Goal: Transaction & Acquisition: Purchase product/service

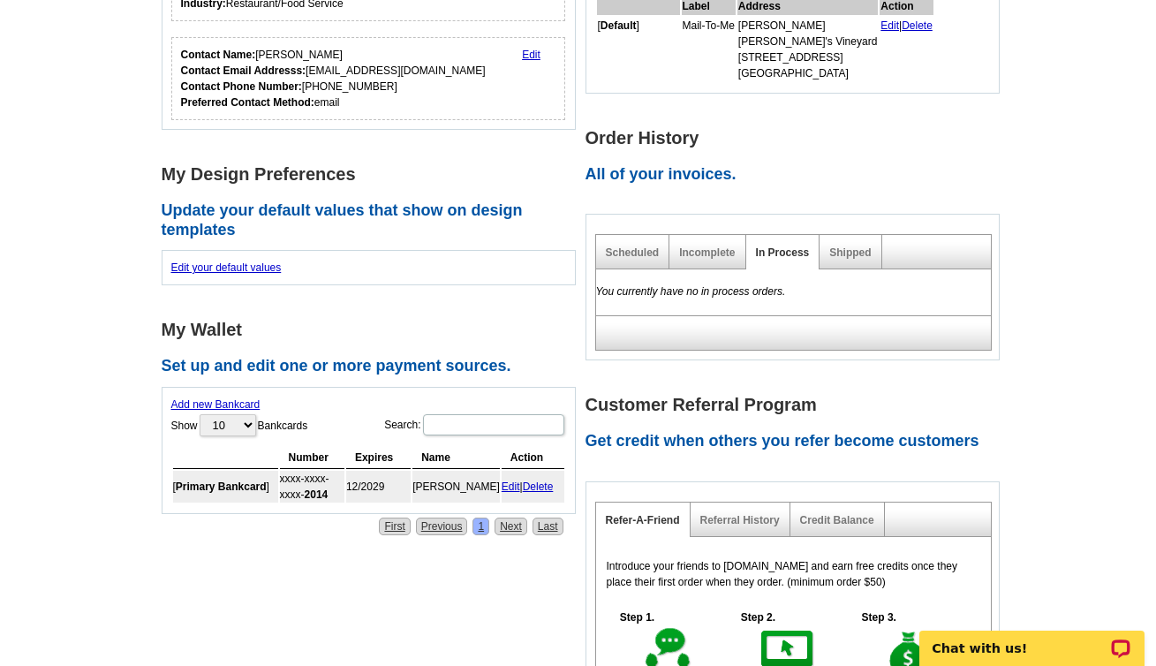
scroll to position [157, 0]
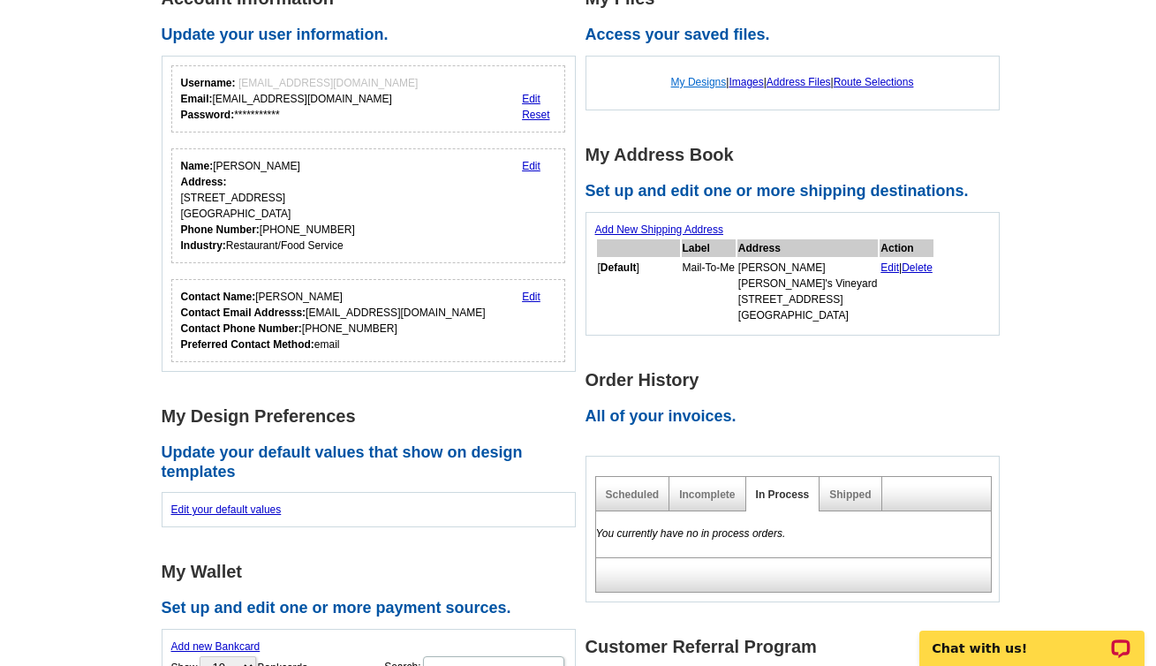
click at [695, 83] on link "My Designs" at bounding box center [699, 82] width 56 height 12
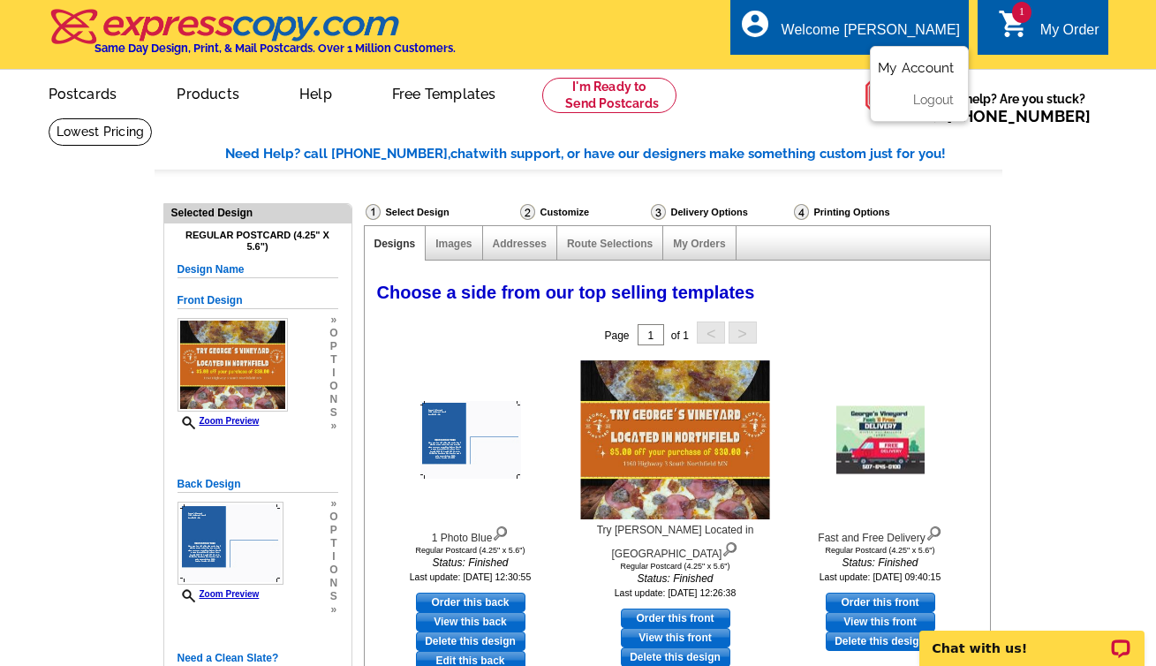
click at [909, 64] on link "My Account" at bounding box center [916, 68] width 76 height 16
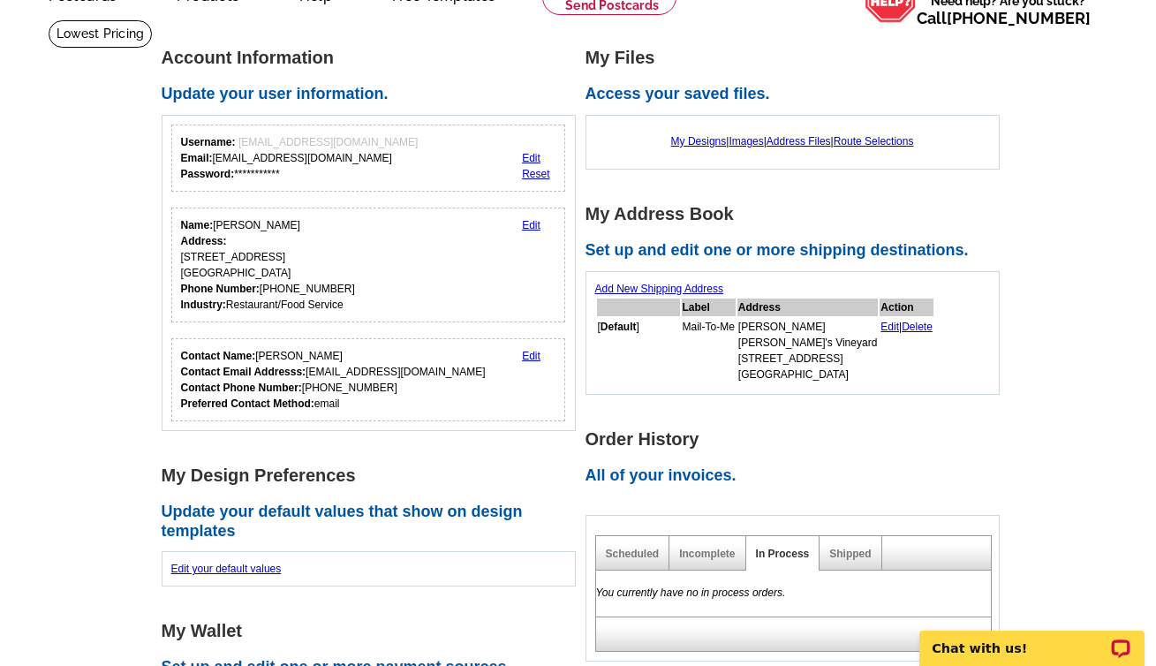
scroll to position [73, 0]
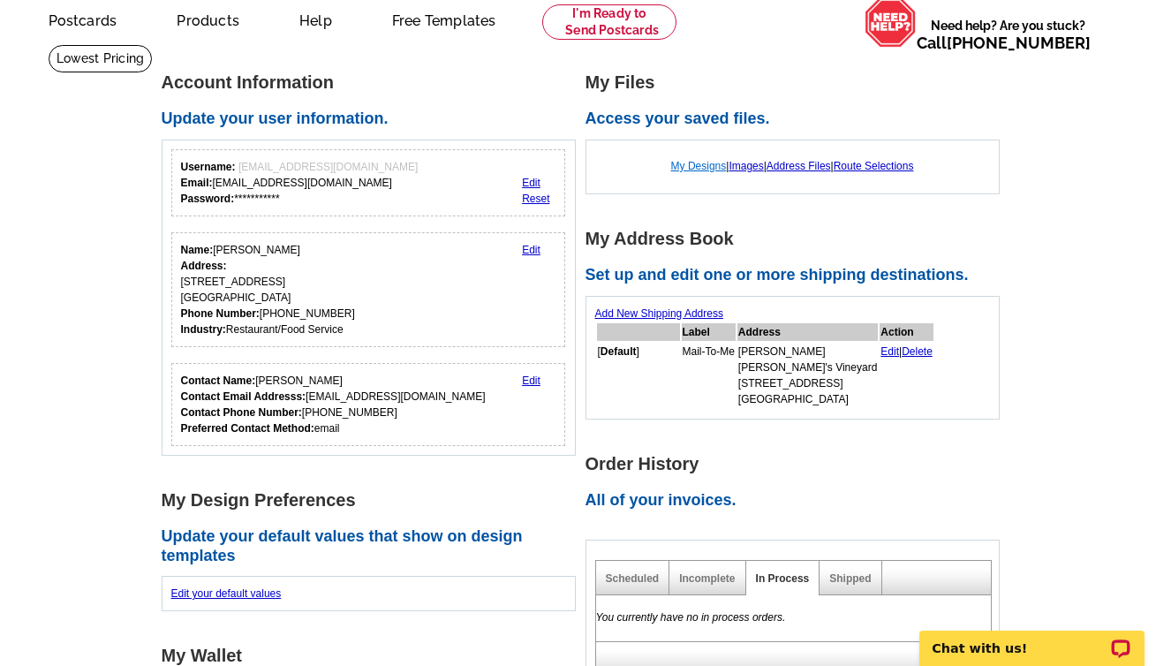
click at [707, 168] on link "My Designs" at bounding box center [699, 166] width 56 height 12
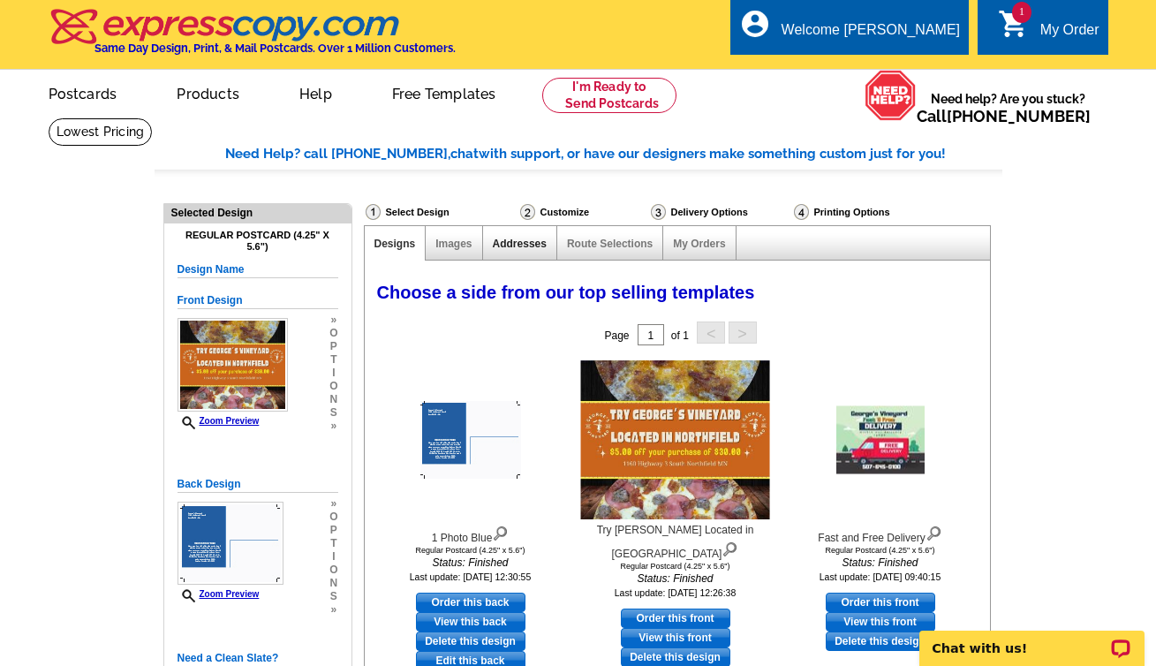
click at [529, 244] on link "Addresses" at bounding box center [520, 244] width 54 height 12
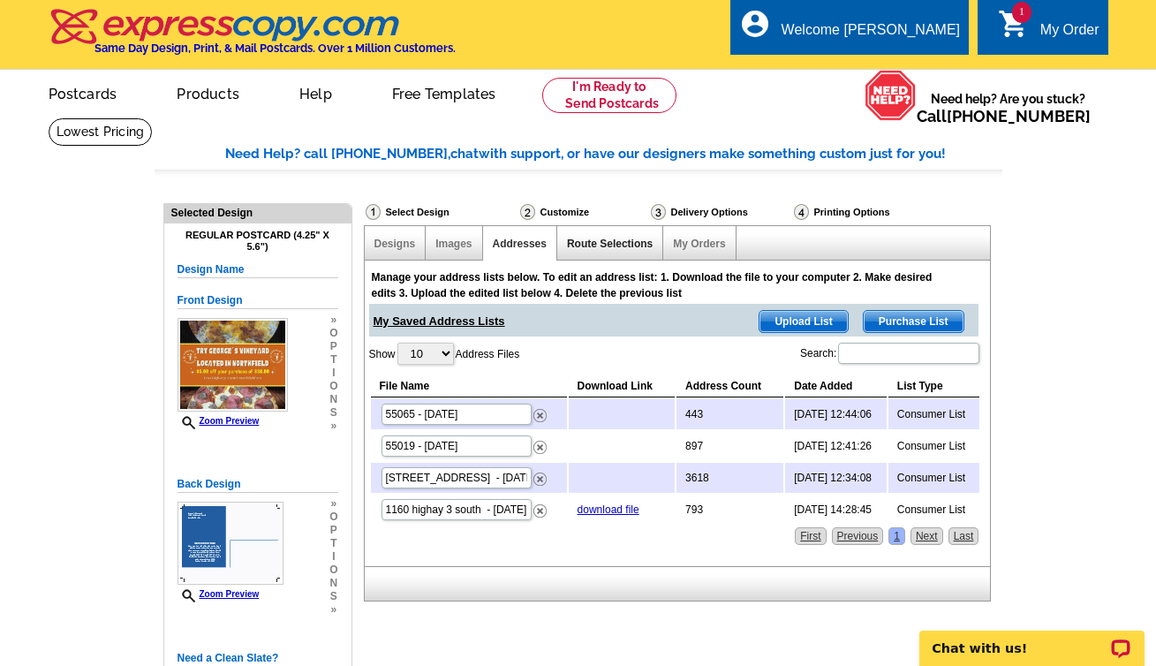
click at [625, 245] on link "Route Selections" at bounding box center [610, 244] width 86 height 12
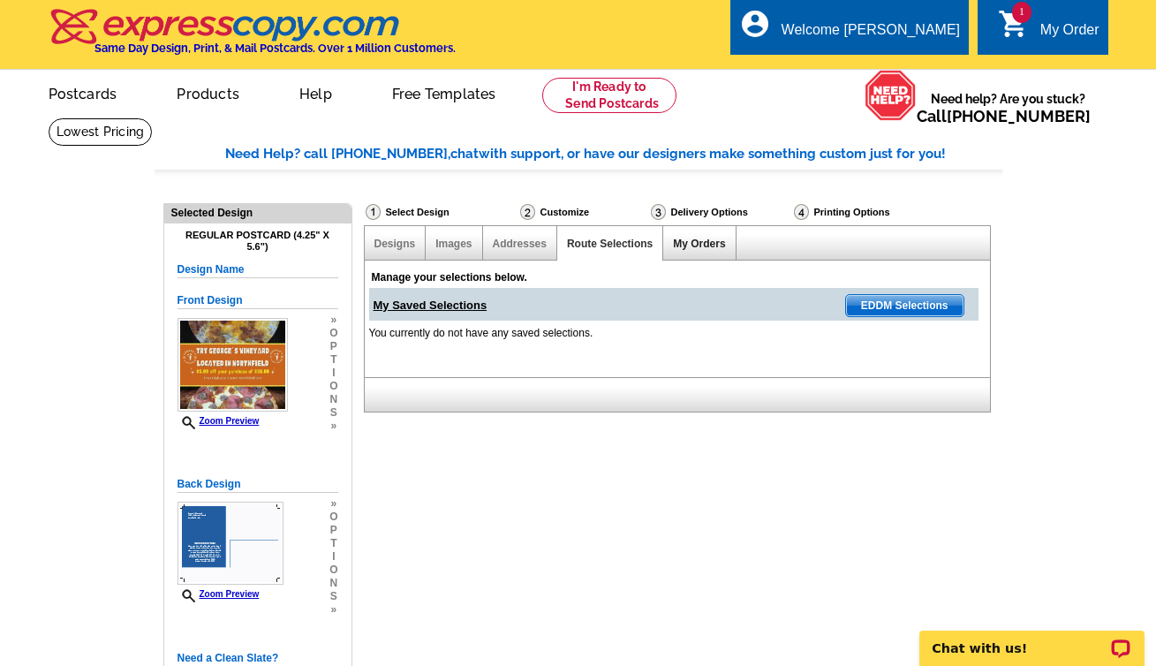
click at [679, 246] on link "My Orders" at bounding box center [699, 244] width 52 height 12
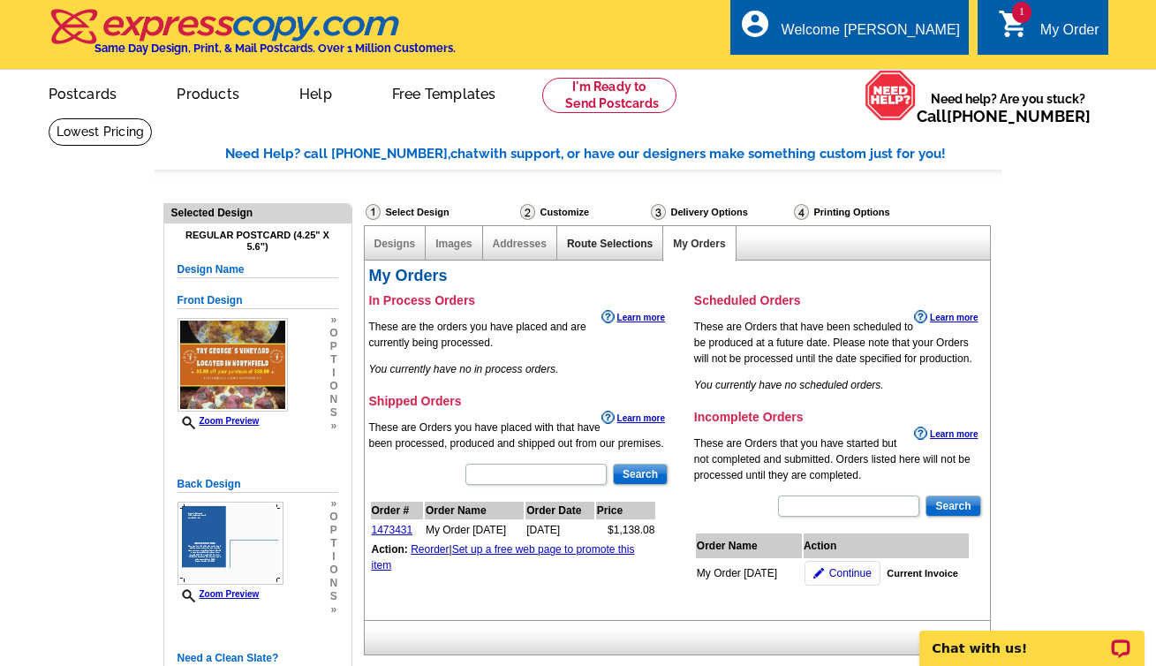
click at [585, 247] on link "Route Selections" at bounding box center [610, 244] width 86 height 12
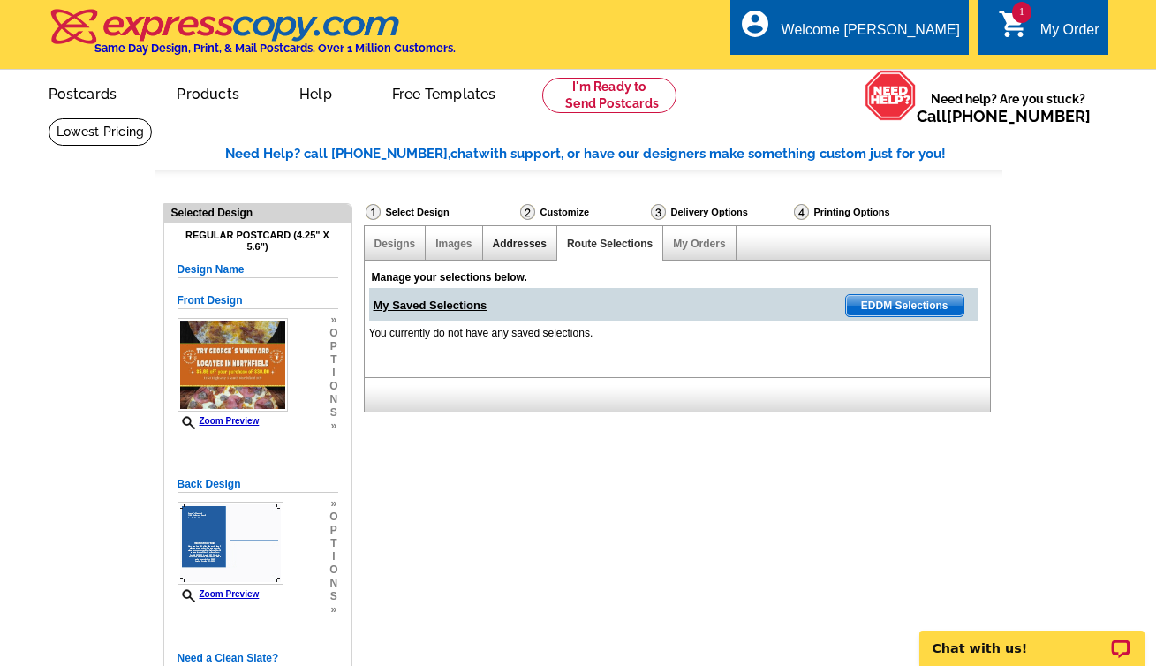
click at [536, 247] on link "Addresses" at bounding box center [520, 244] width 54 height 12
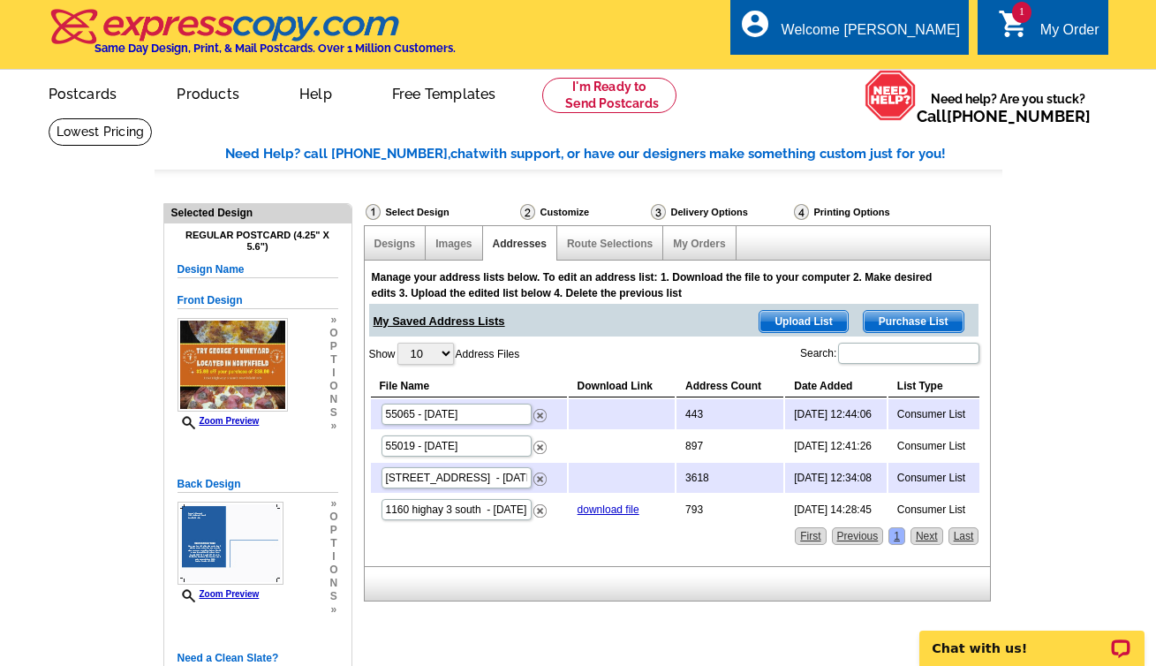
click at [600, 417] on td at bounding box center [622, 414] width 106 height 30
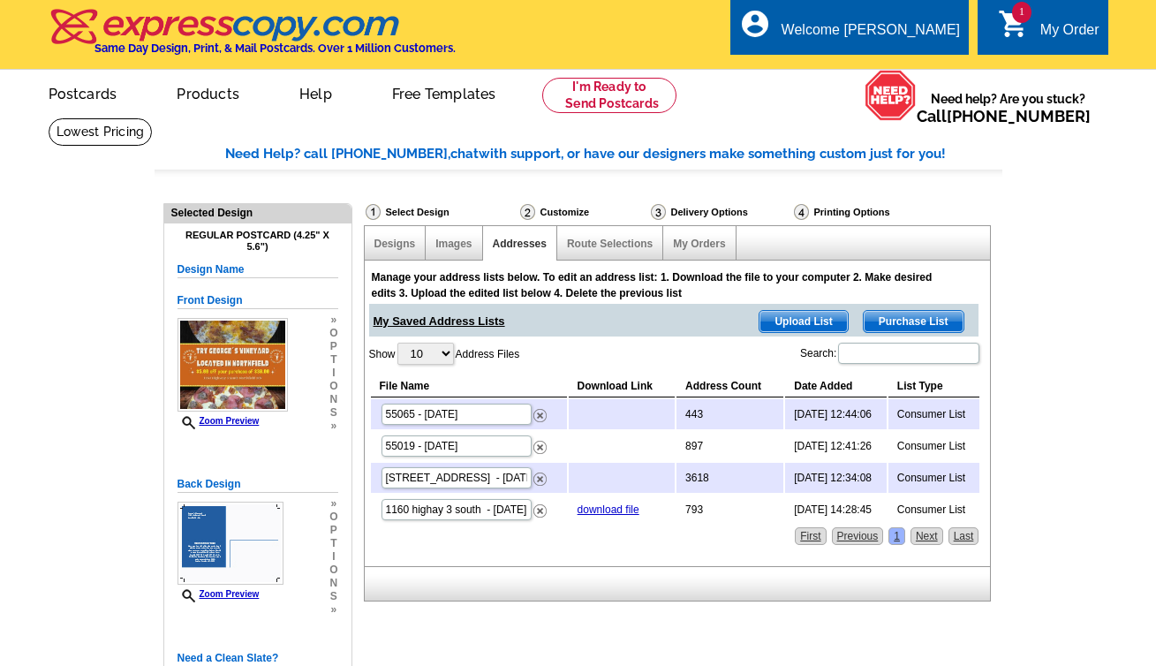
click at [921, 324] on span "Purchase List" at bounding box center [913, 321] width 100 height 21
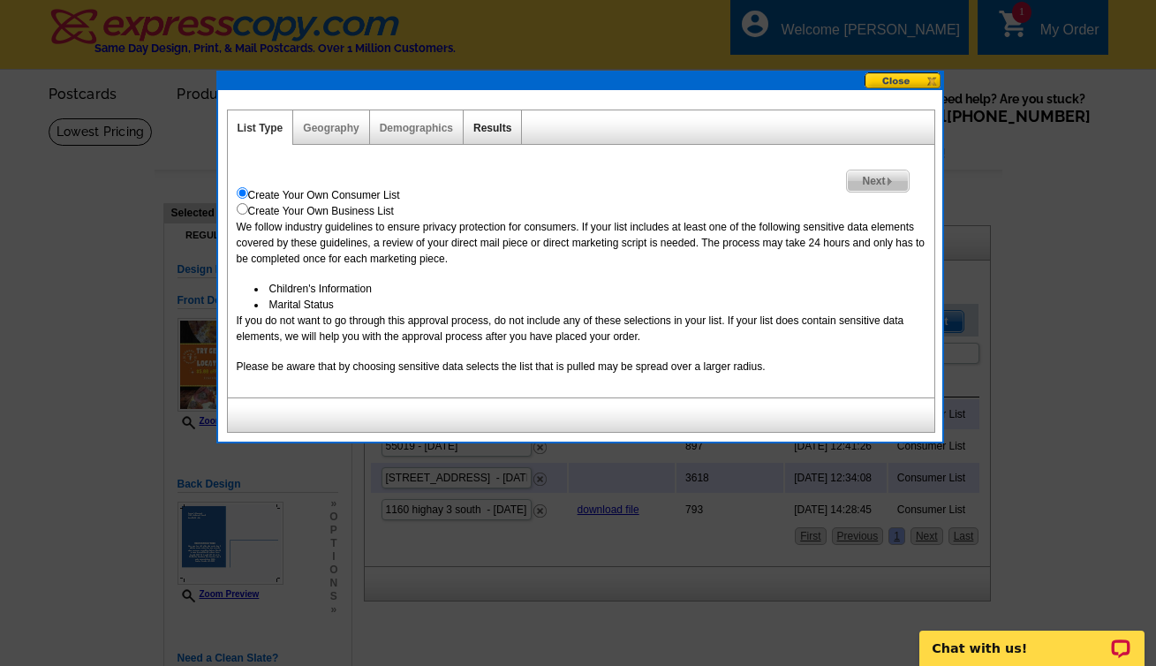
click at [486, 130] on link "Results" at bounding box center [492, 128] width 38 height 12
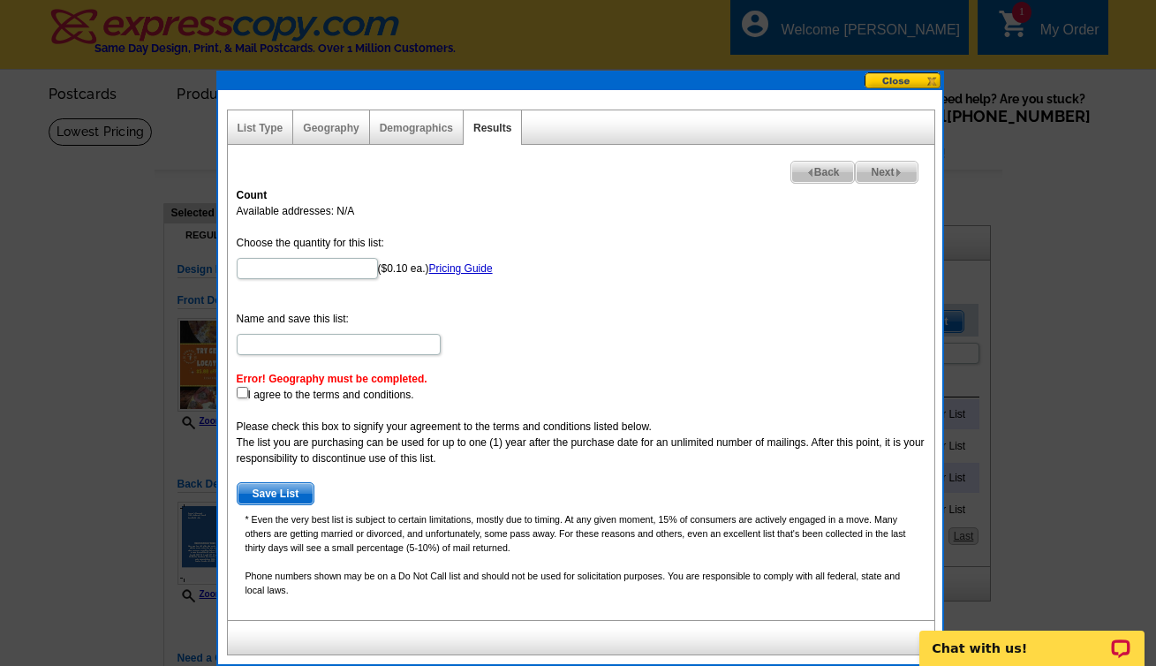
click at [907, 87] on button at bounding box center [903, 80] width 78 height 17
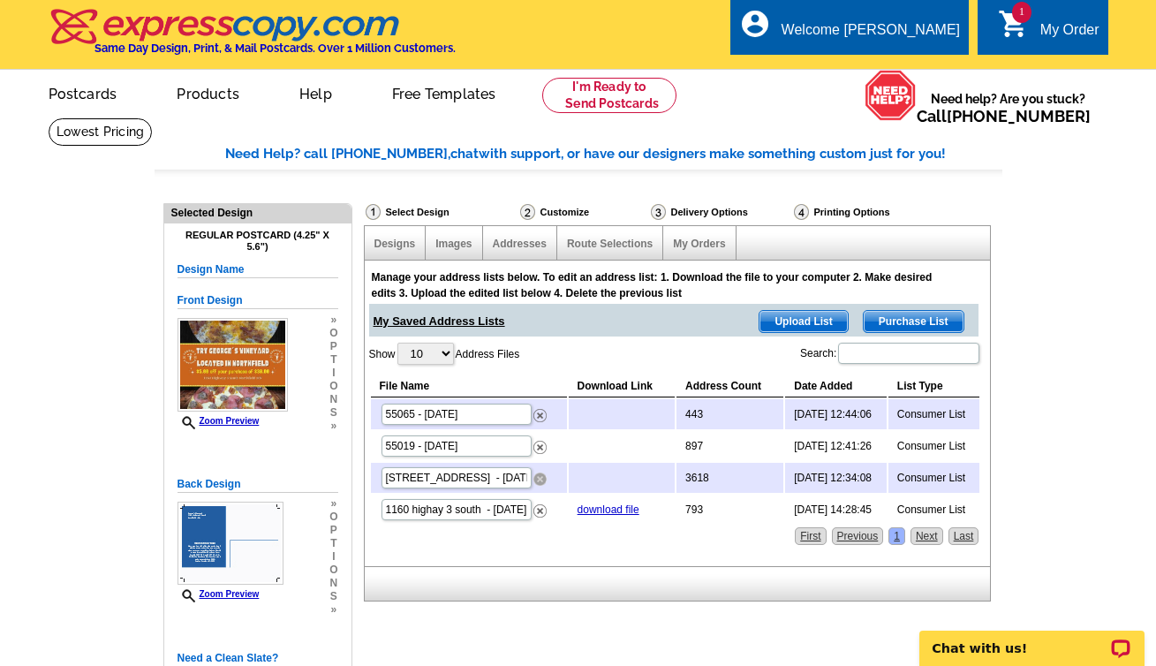
click at [540, 476] on img at bounding box center [539, 478] width 13 height 13
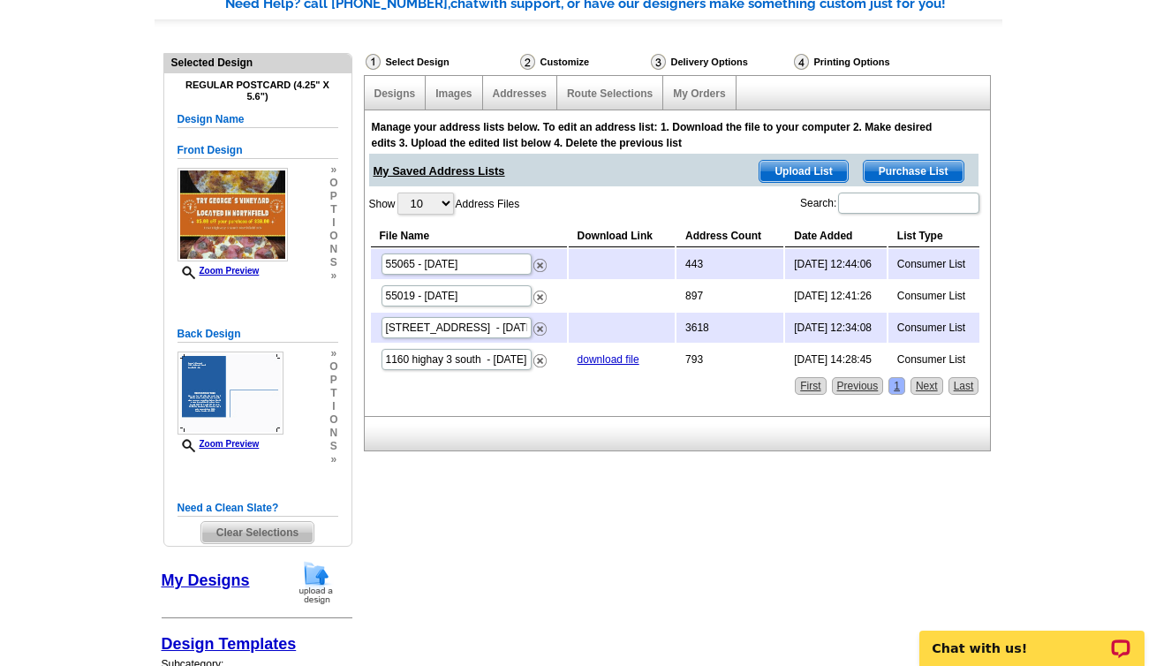
scroll to position [30, 0]
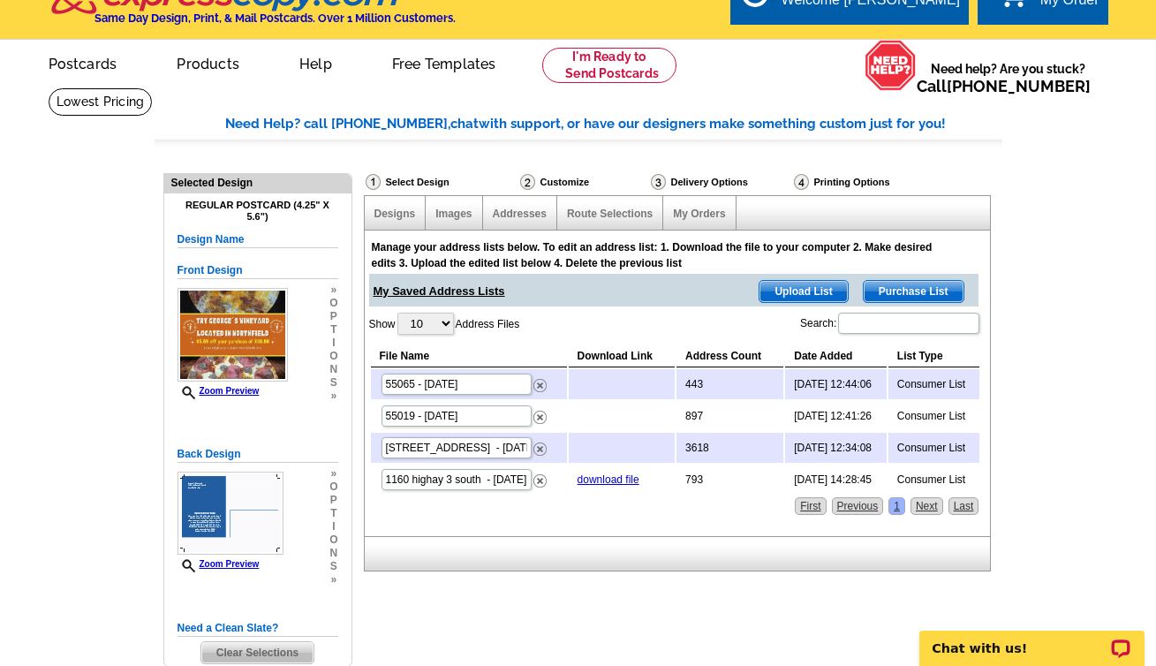
click at [899, 291] on span "Purchase List" at bounding box center [913, 291] width 100 height 21
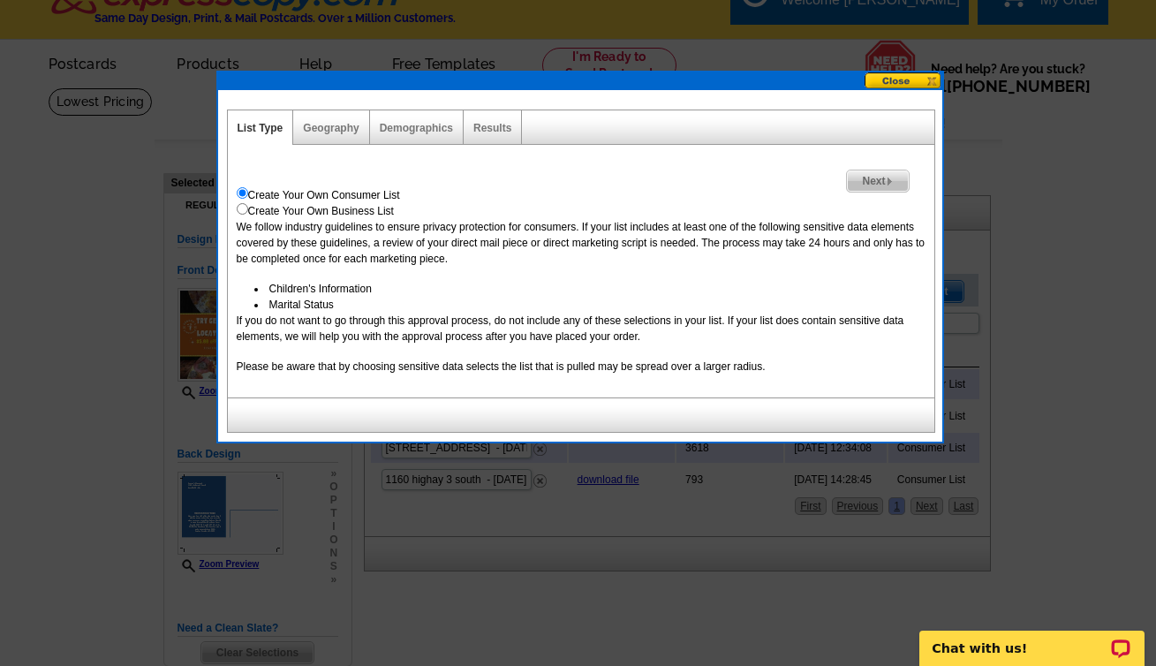
click at [886, 89] on div at bounding box center [580, 81] width 724 height 18
click at [891, 83] on button at bounding box center [903, 80] width 78 height 17
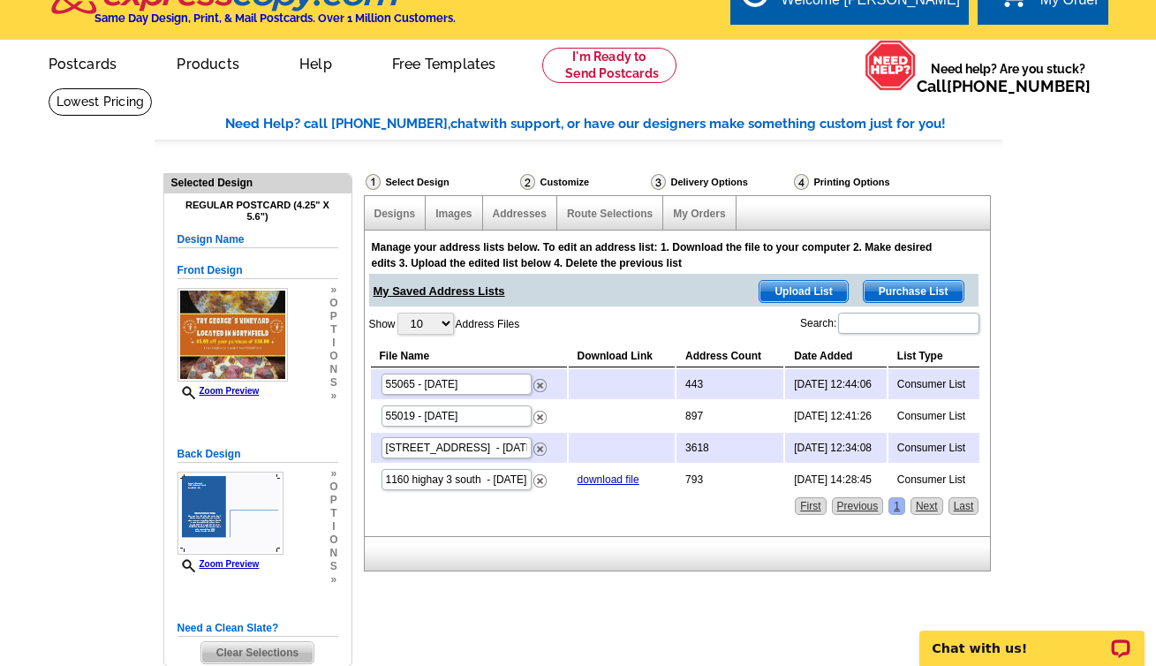
scroll to position [0, 0]
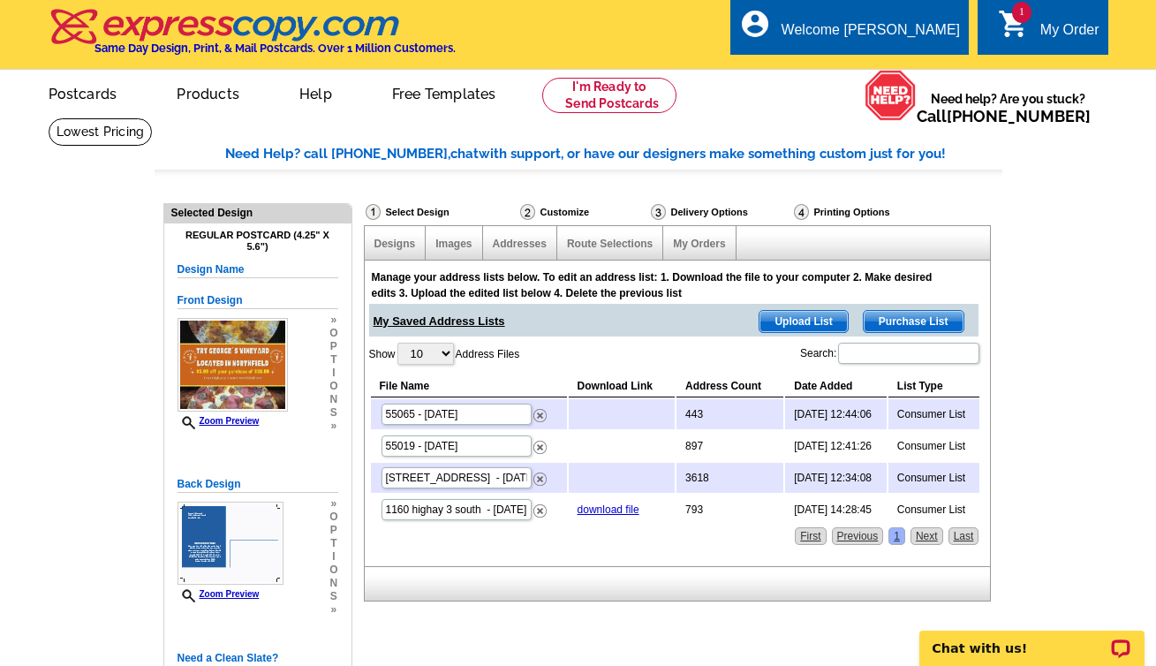
click at [1019, 23] on icon "shopping_cart" at bounding box center [1014, 24] width 32 height 32
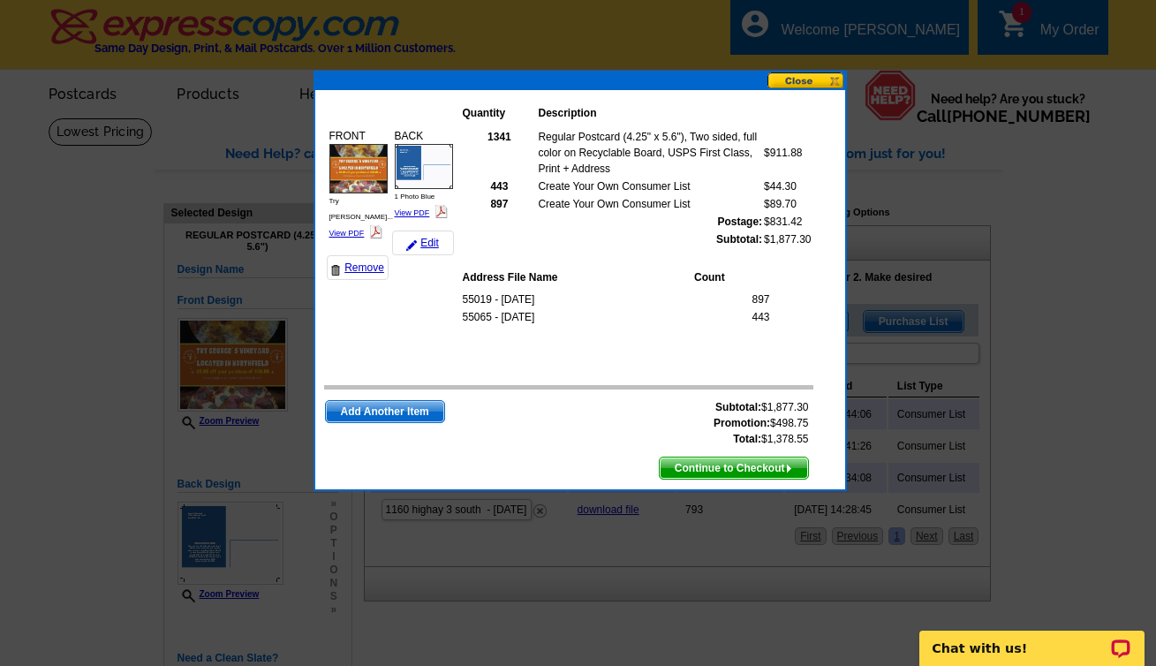
click at [746, 462] on span "Continue to Checkout" at bounding box center [734, 467] width 148 height 21
click at [728, 474] on span "Continue to Checkout" at bounding box center [734, 467] width 148 height 21
click at [729, 463] on span "Continue to Checkout" at bounding box center [734, 467] width 148 height 21
click at [766, 463] on span "Continue to Checkout" at bounding box center [734, 467] width 148 height 21
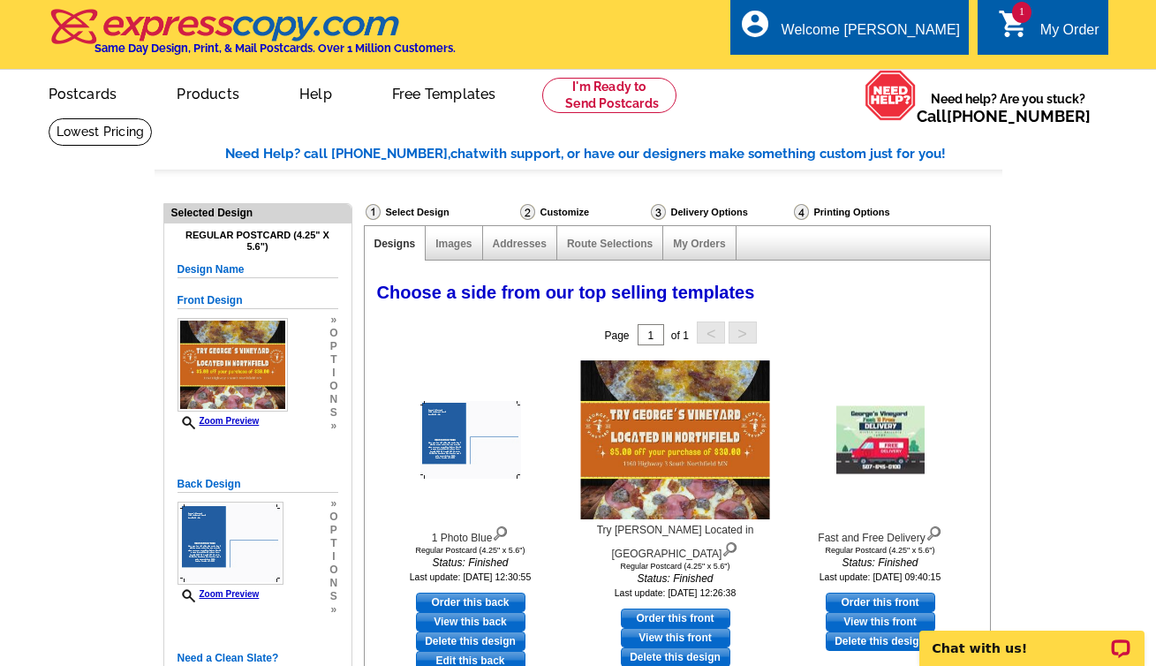
click at [999, 30] on icon "shopping_cart" at bounding box center [1014, 24] width 32 height 32
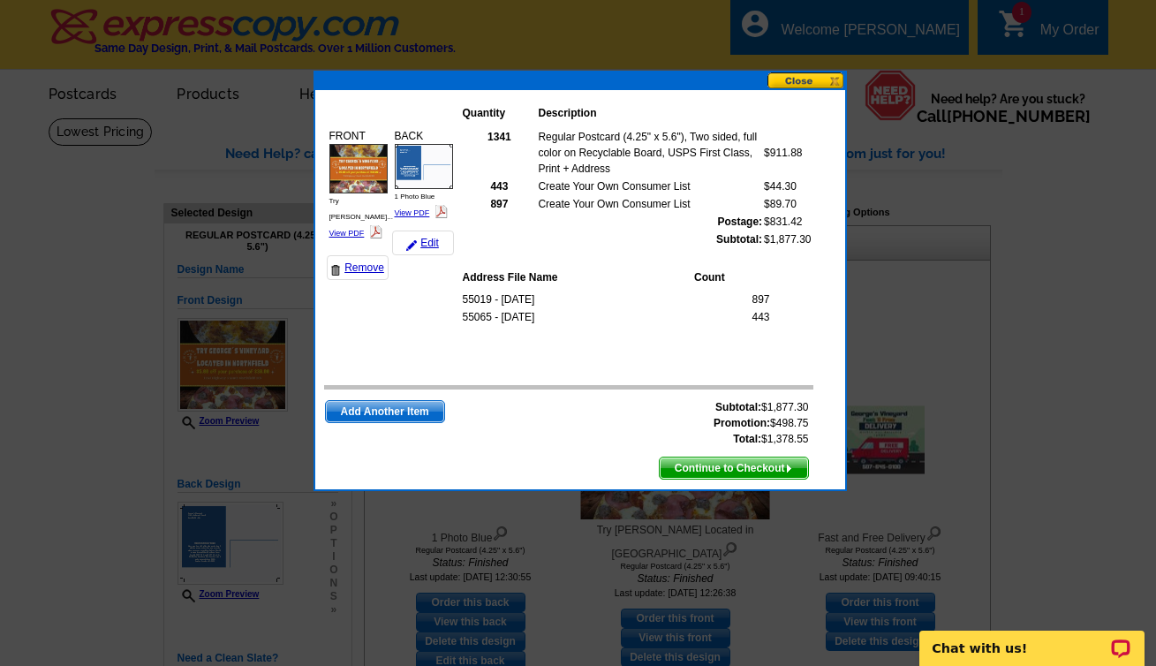
click at [749, 468] on span "Continue to Checkout" at bounding box center [734, 467] width 148 height 21
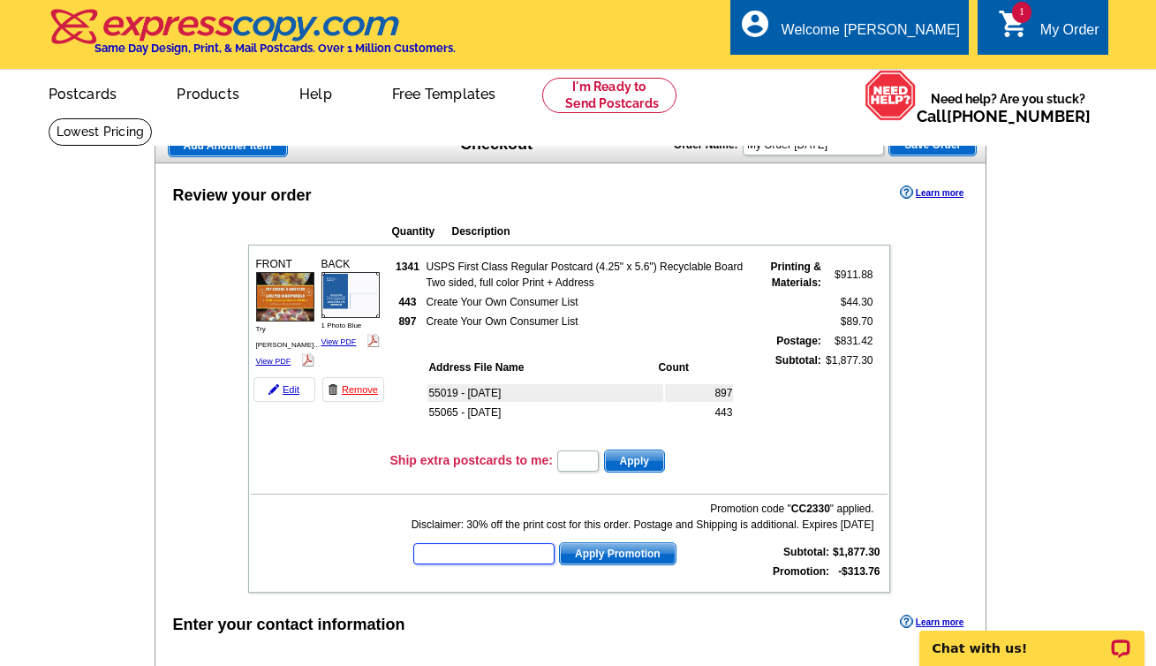
click at [472, 553] on input "text" at bounding box center [483, 553] width 141 height 21
type input "cc2340"
click at [580, 557] on span "Apply Promotion" at bounding box center [618, 553] width 116 height 21
